Goal: Information Seeking & Learning: Learn about a topic

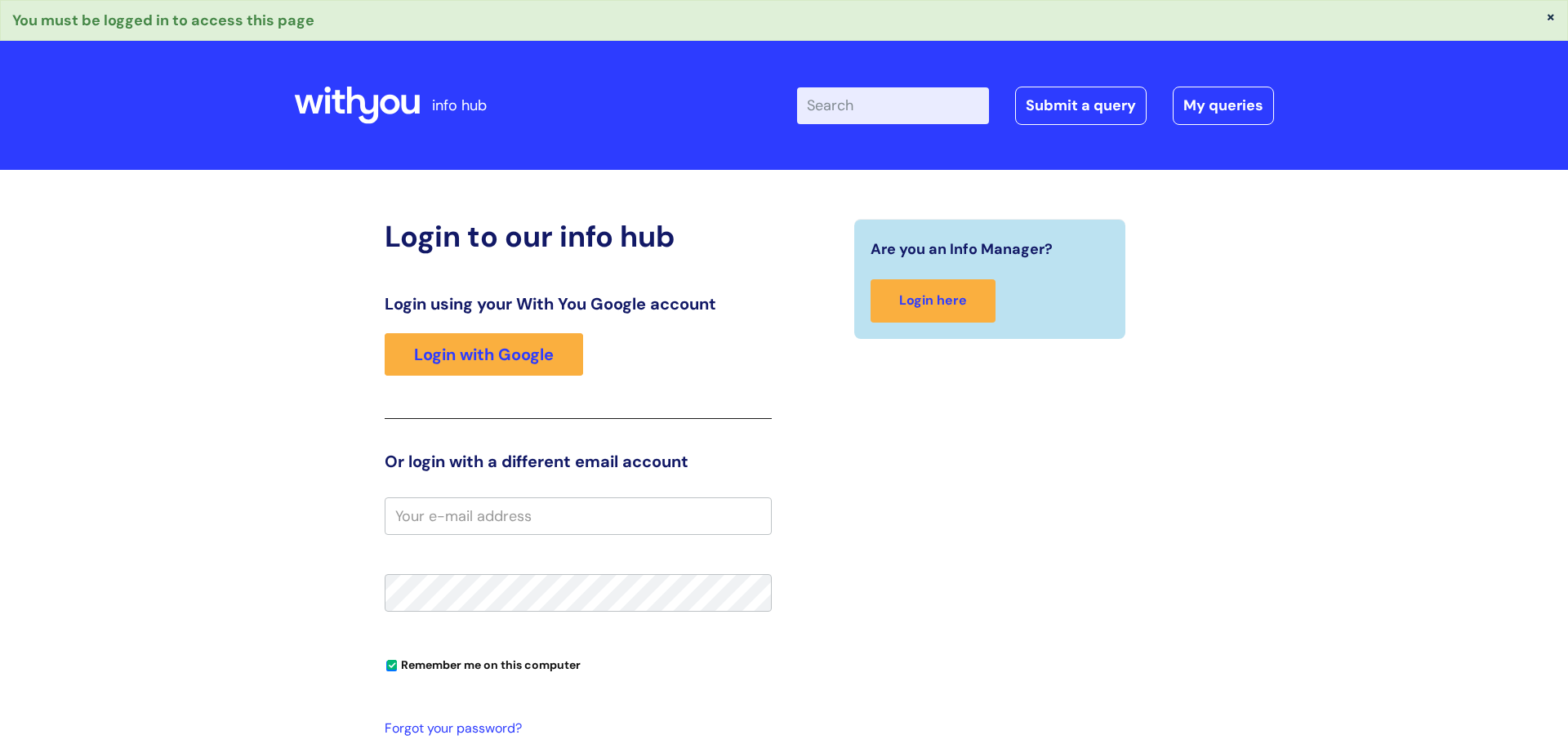
click at [513, 516] on input "email" at bounding box center [577, 516] width 387 height 38
click at [486, 354] on link "Login with Google" at bounding box center [484, 355] width 198 height 43
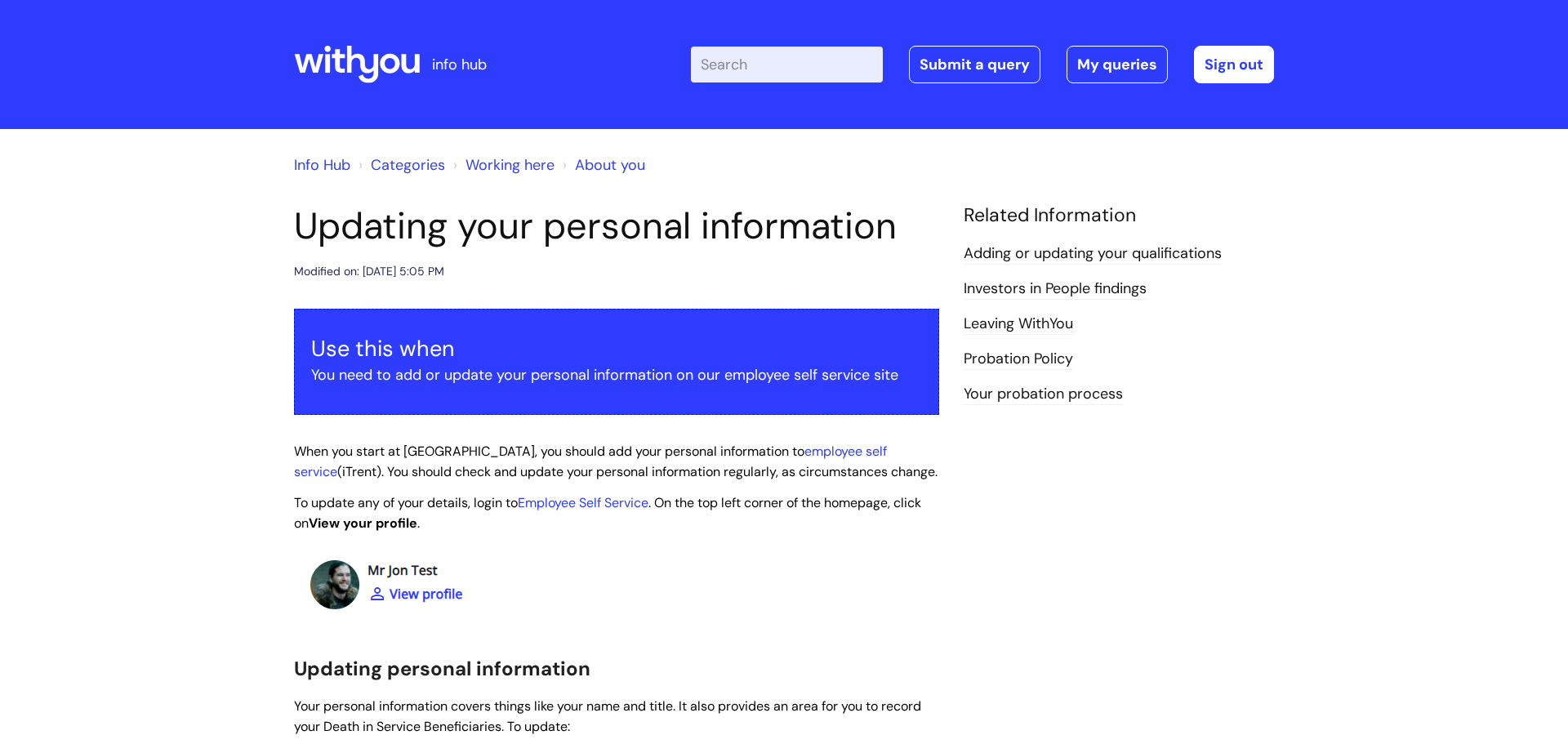
click at [335, 166] on link "Info Hub" at bounding box center [322, 165] width 56 height 20
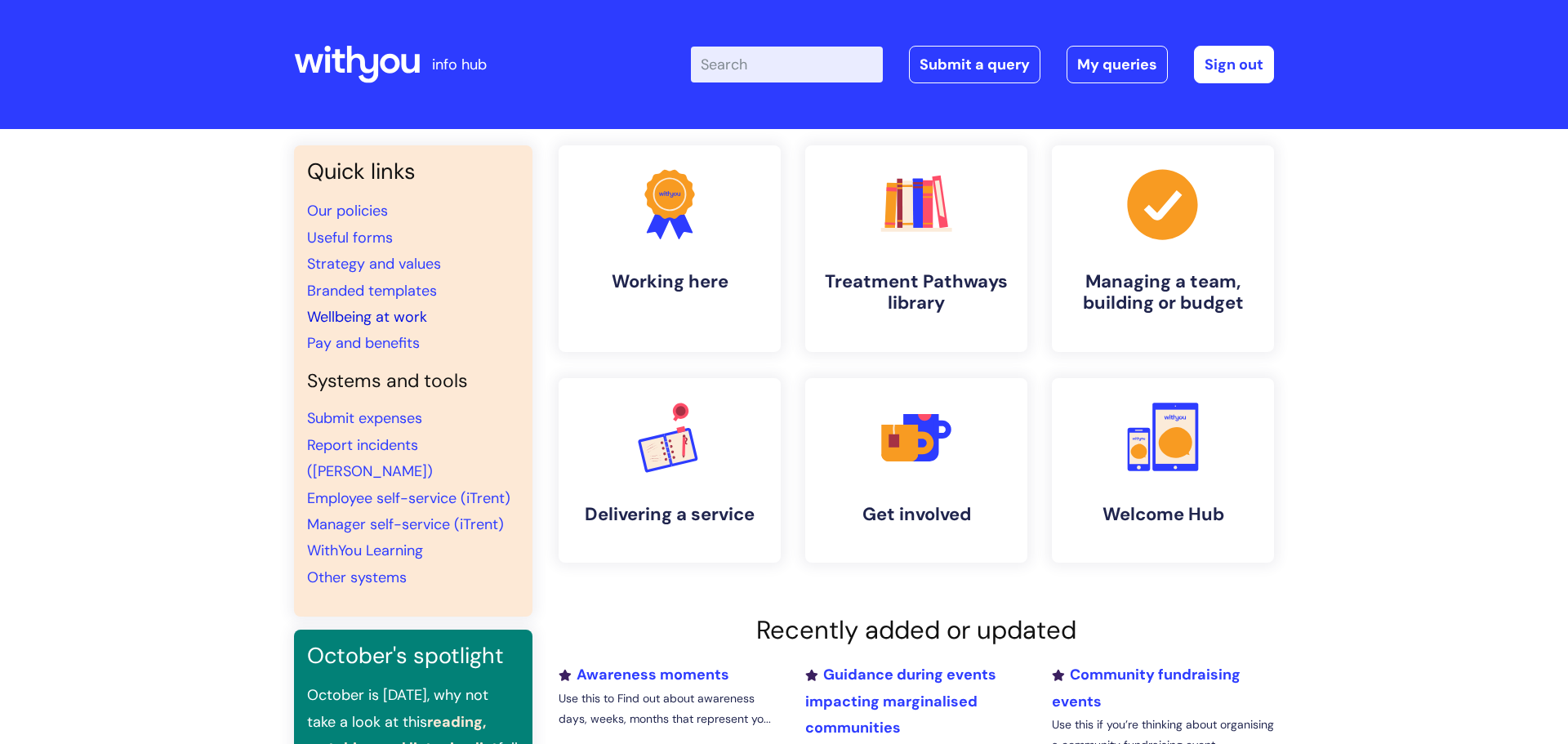
click at [400, 317] on link "Wellbeing at work" at bounding box center [367, 317] width 120 height 20
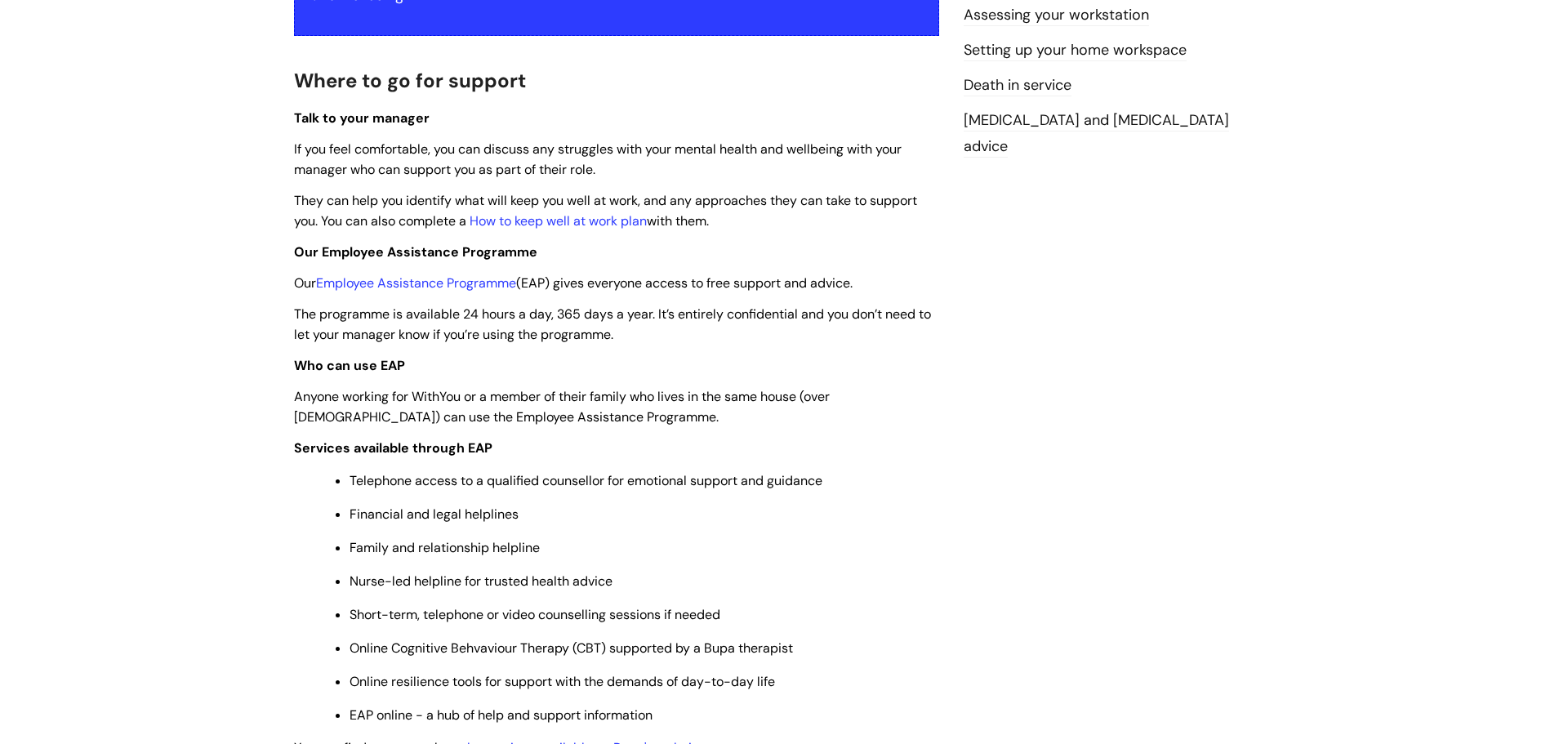
scroll to position [418, 0]
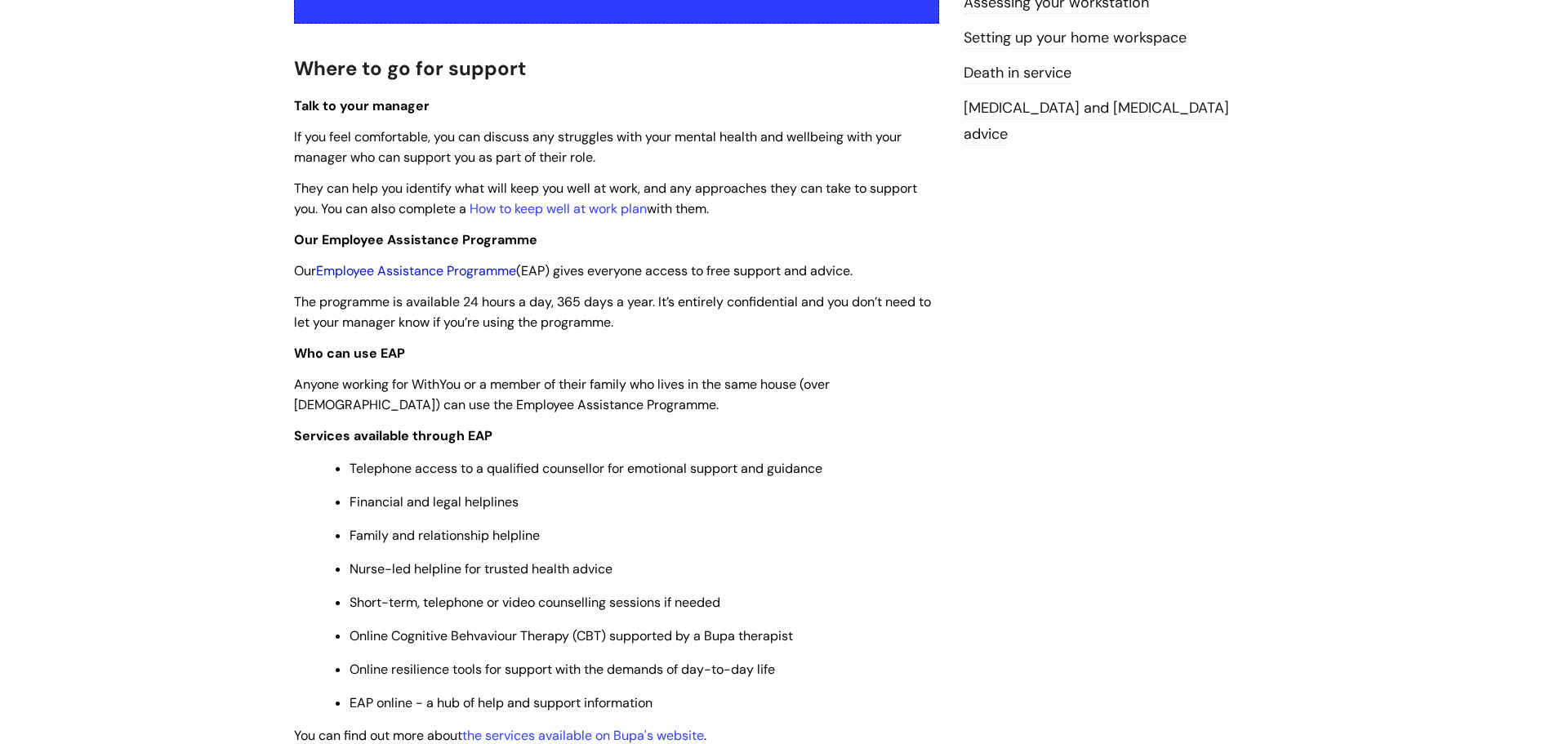
click at [408, 272] on link "Employee Assistance Programme" at bounding box center [417, 270] width 200 height 17
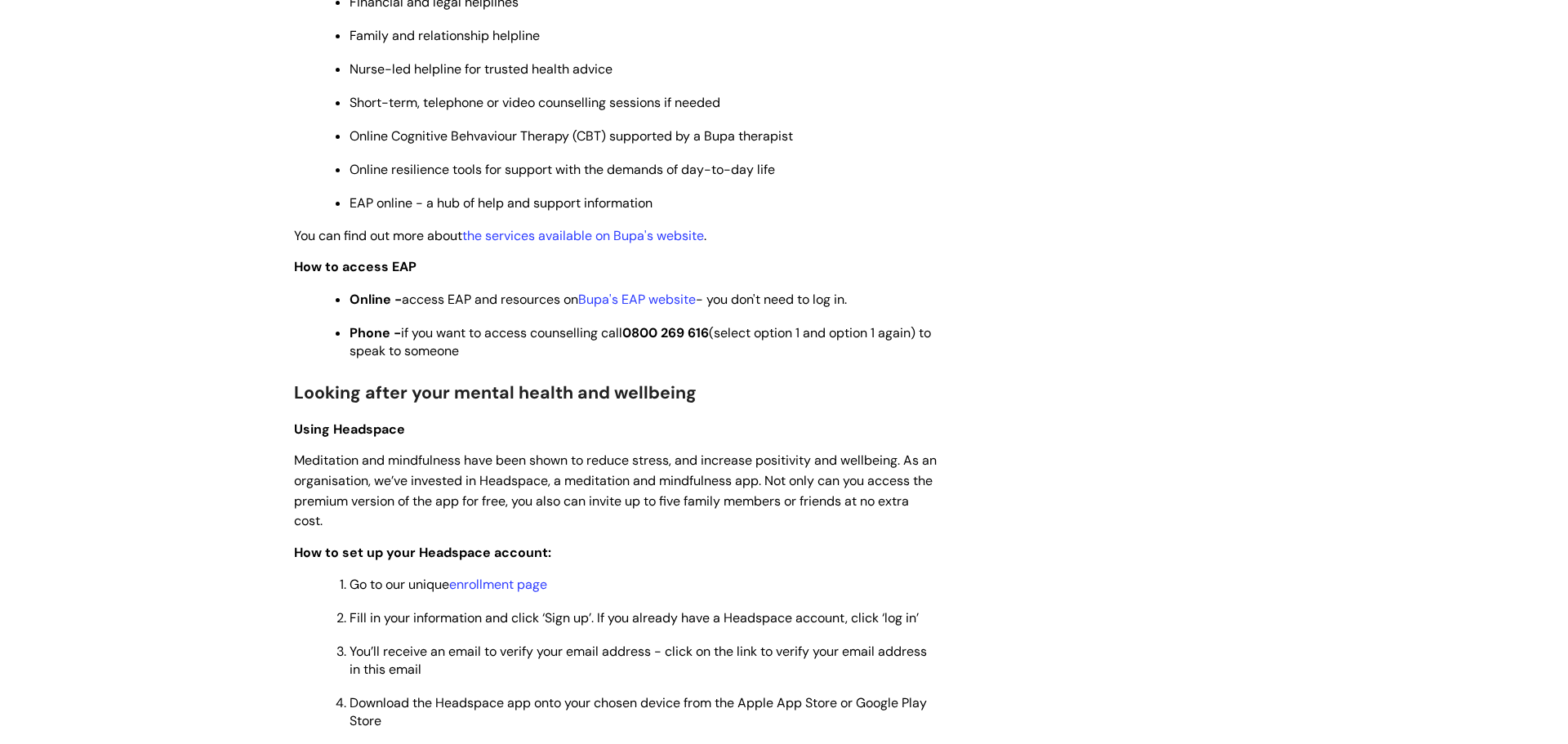
scroll to position [921, 0]
click at [676, 299] on link "Bupa's EAP website" at bounding box center [637, 297] width 118 height 17
